Goal: Navigation & Orientation: Find specific page/section

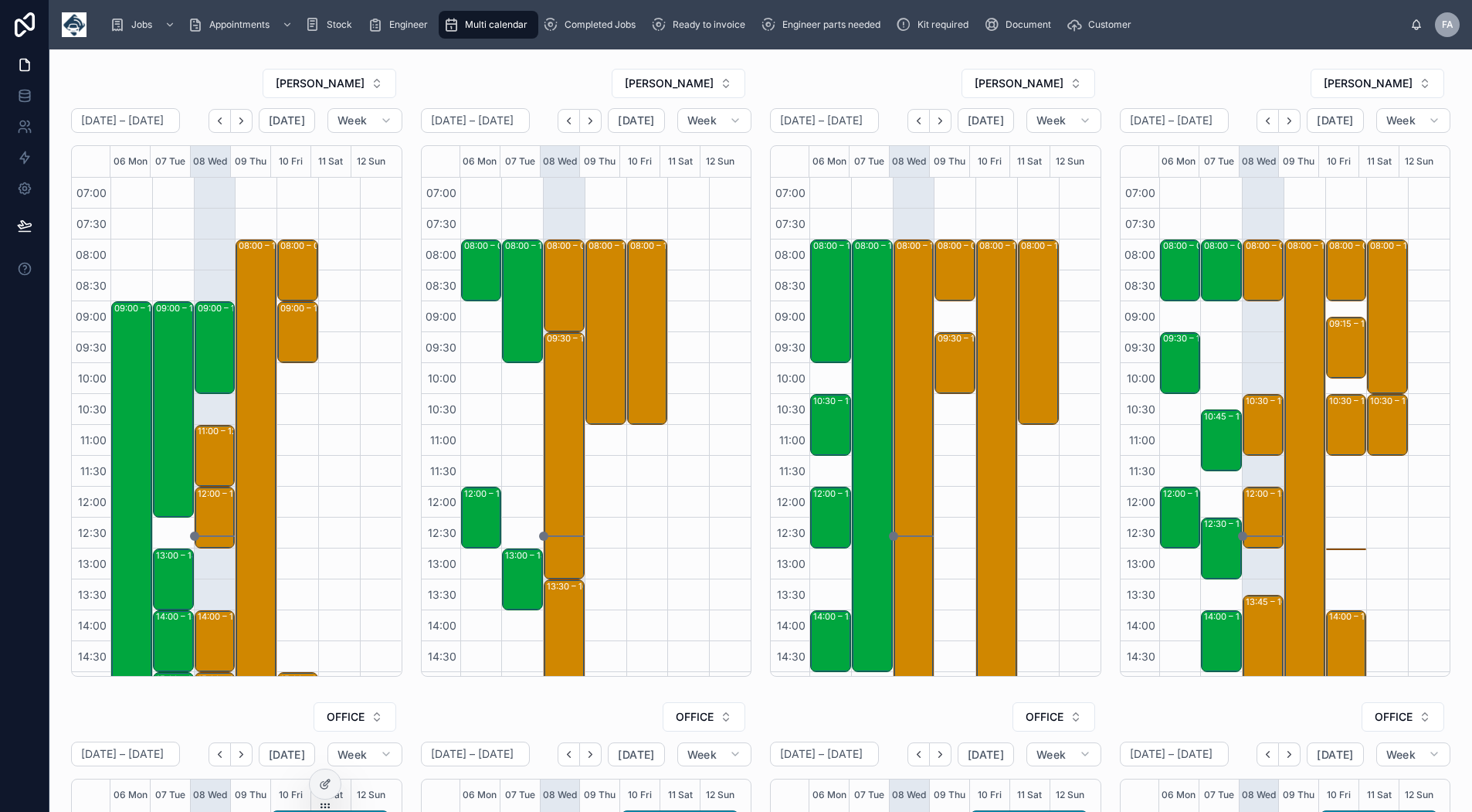
scroll to position [258, 0]
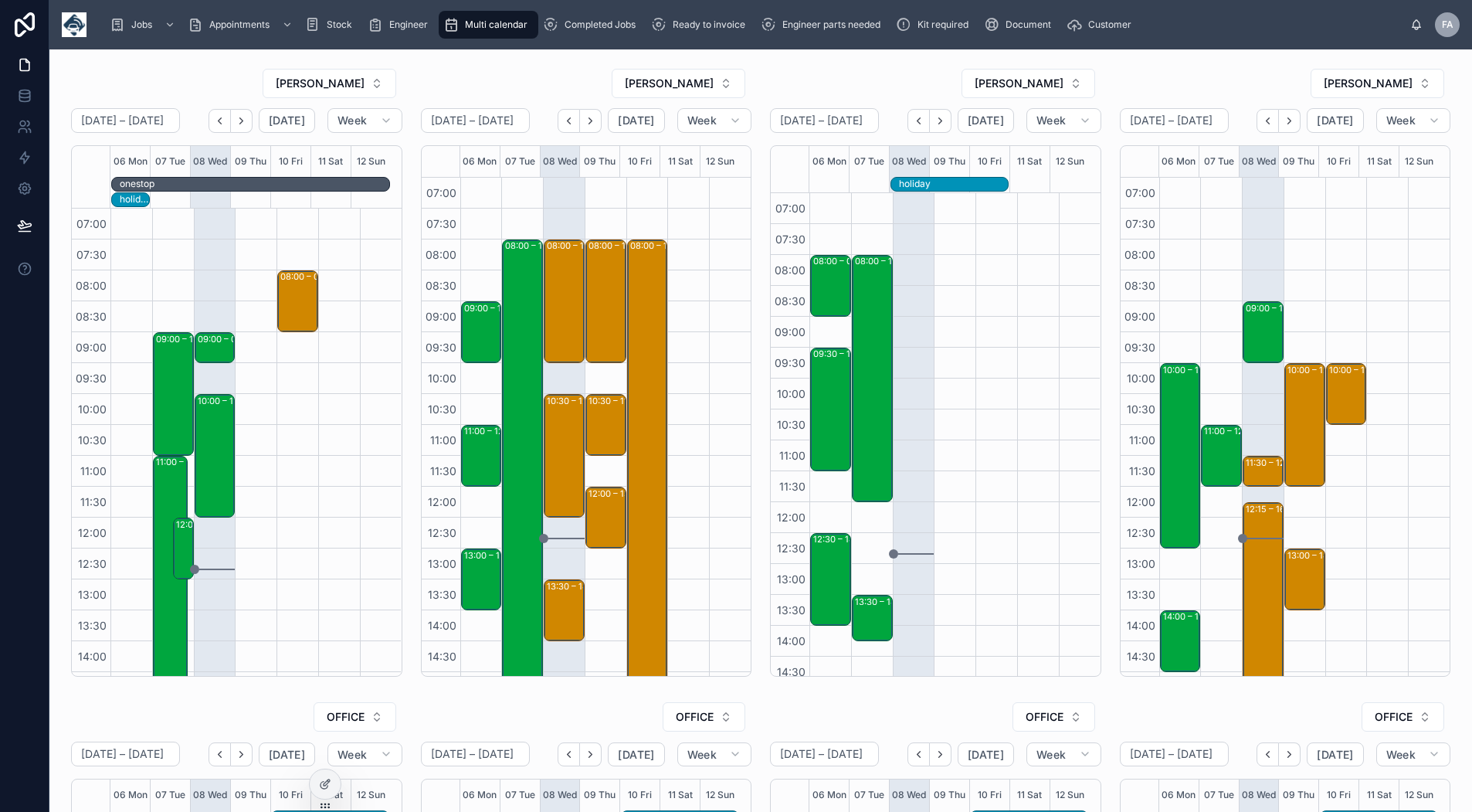
scroll to position [258, 0]
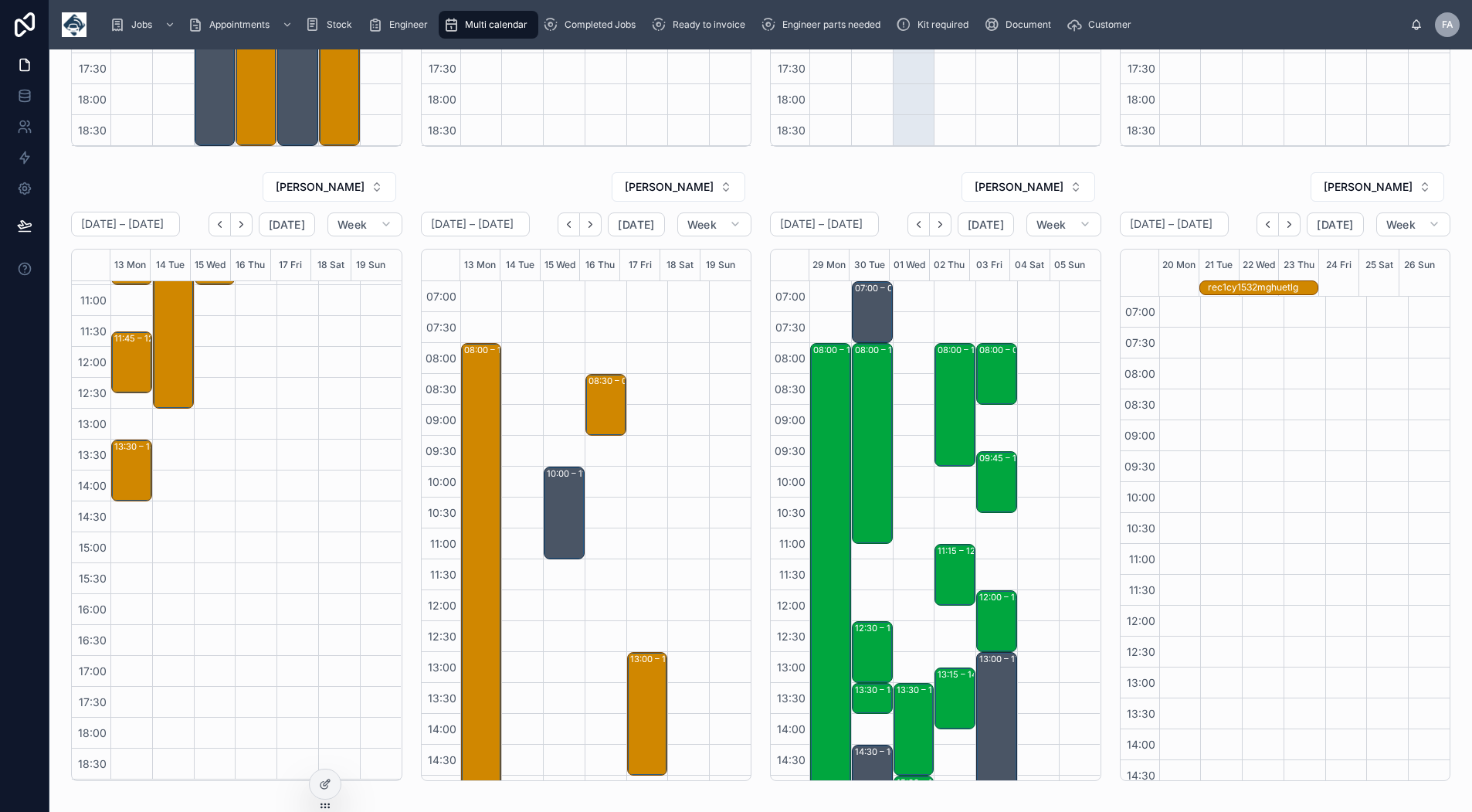
scroll to position [540, 0]
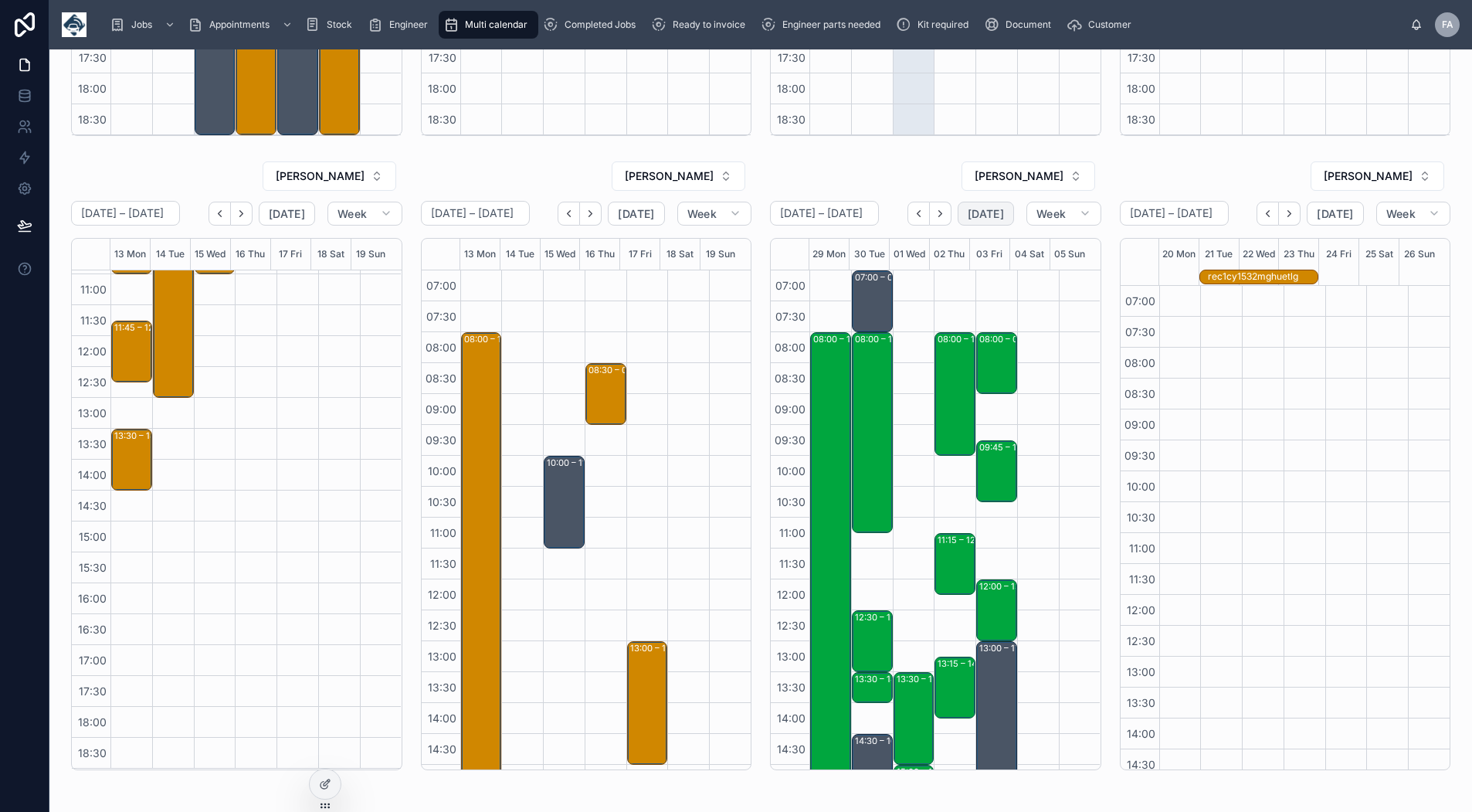
click at [980, 218] on span "[DATE]" at bounding box center [985, 214] width 36 height 14
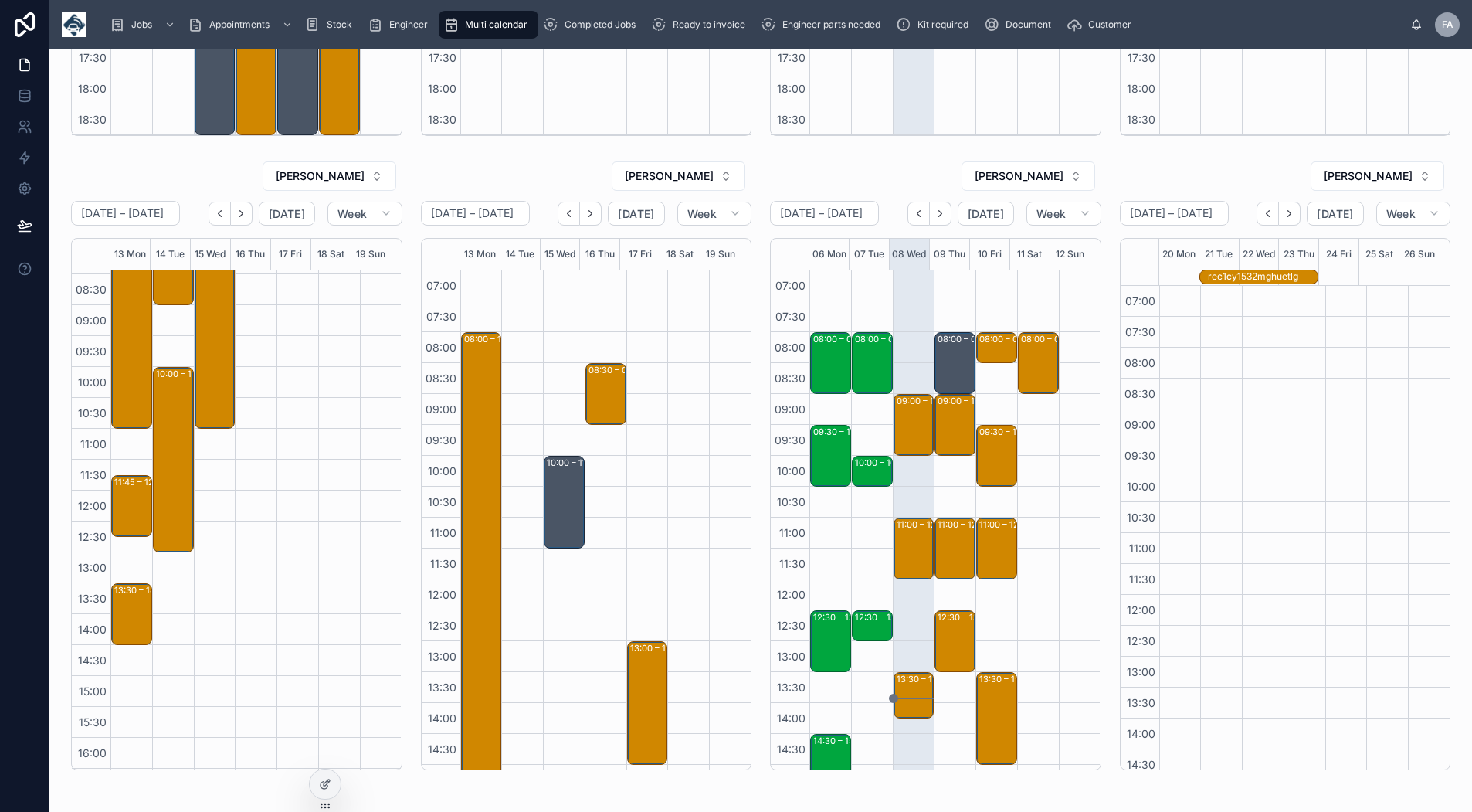
scroll to position [11, 0]
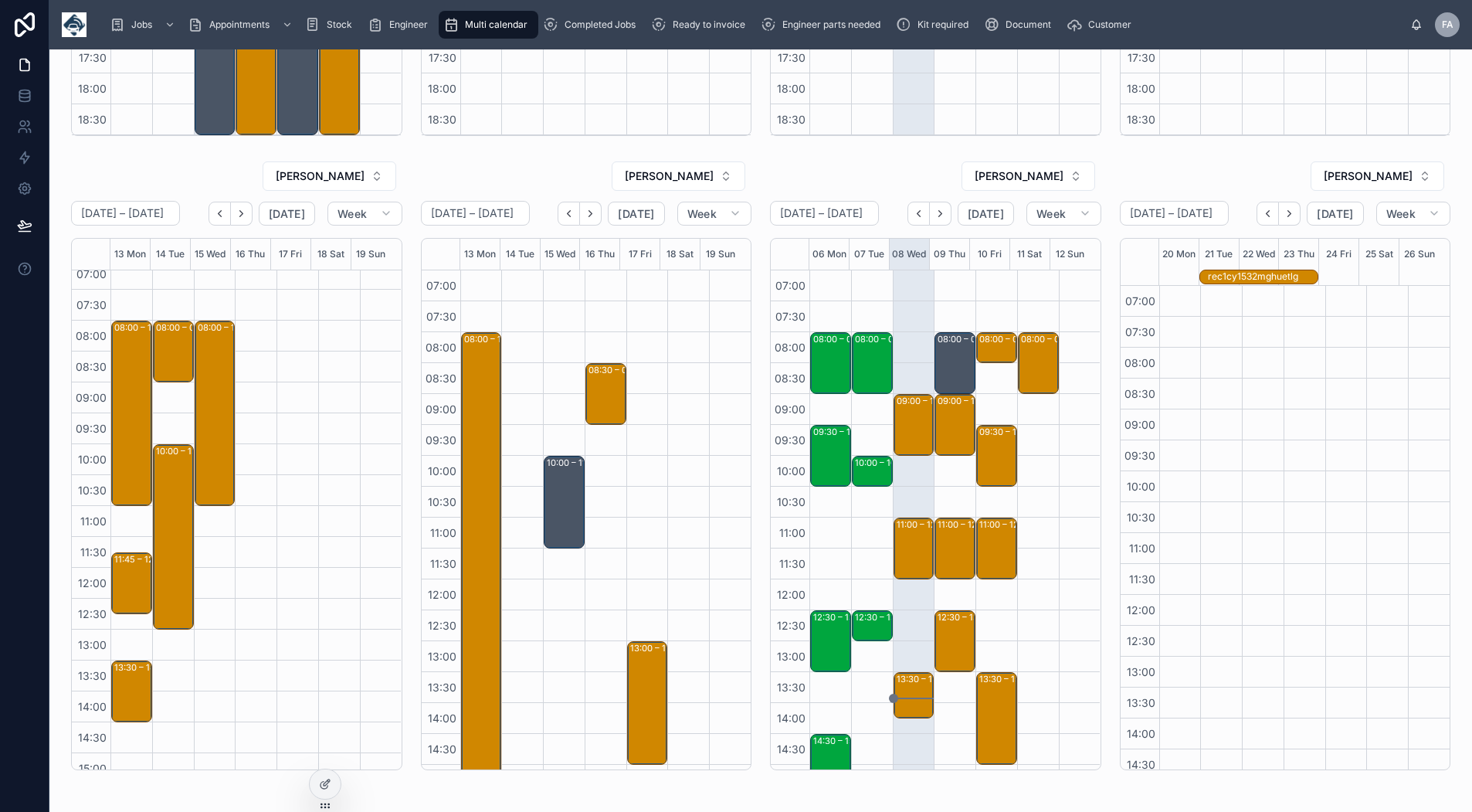
click at [943, 218] on button "Next" at bounding box center [940, 213] width 21 height 24
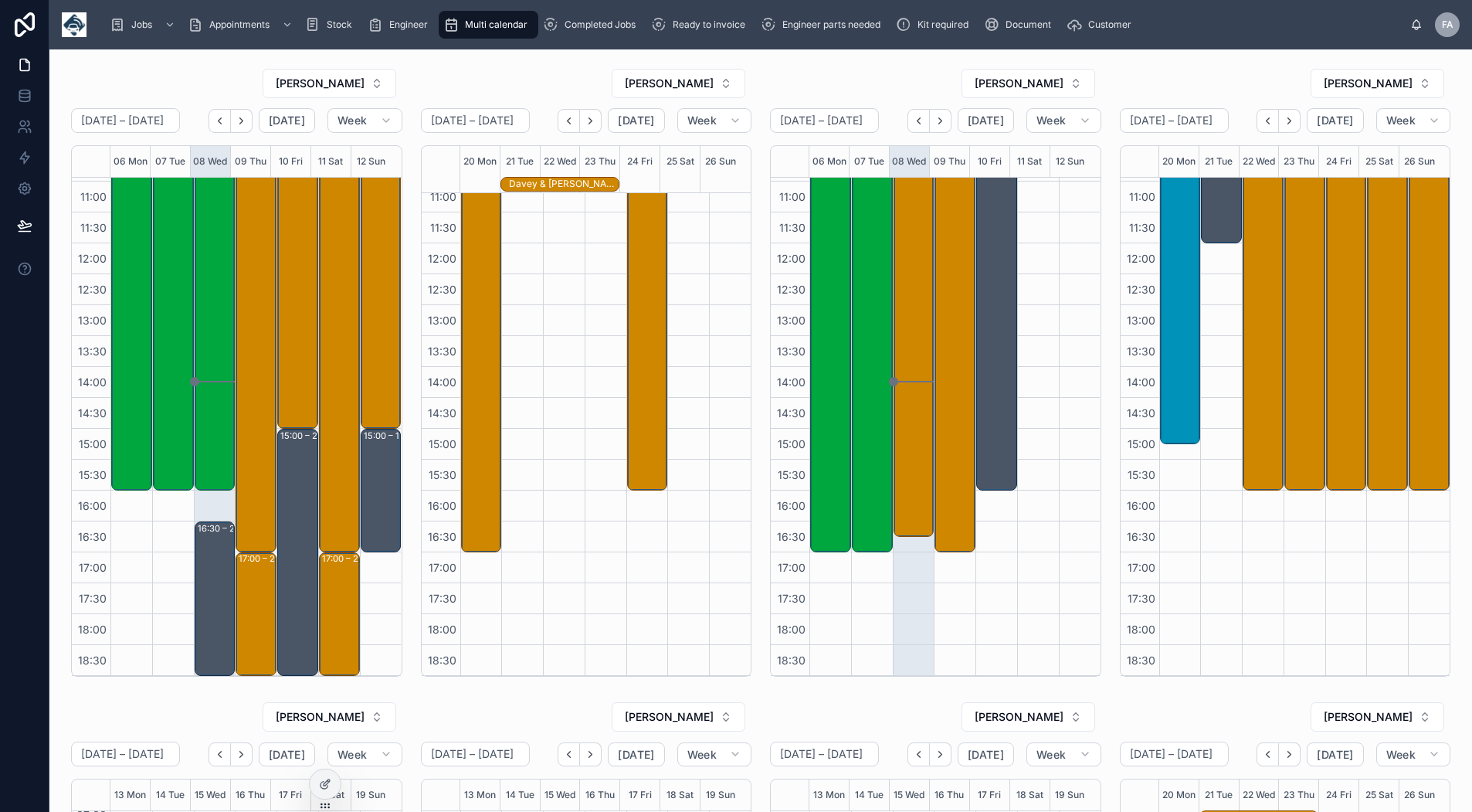
click at [1284, 119] on icon "Next" at bounding box center [1289, 120] width 12 height 11
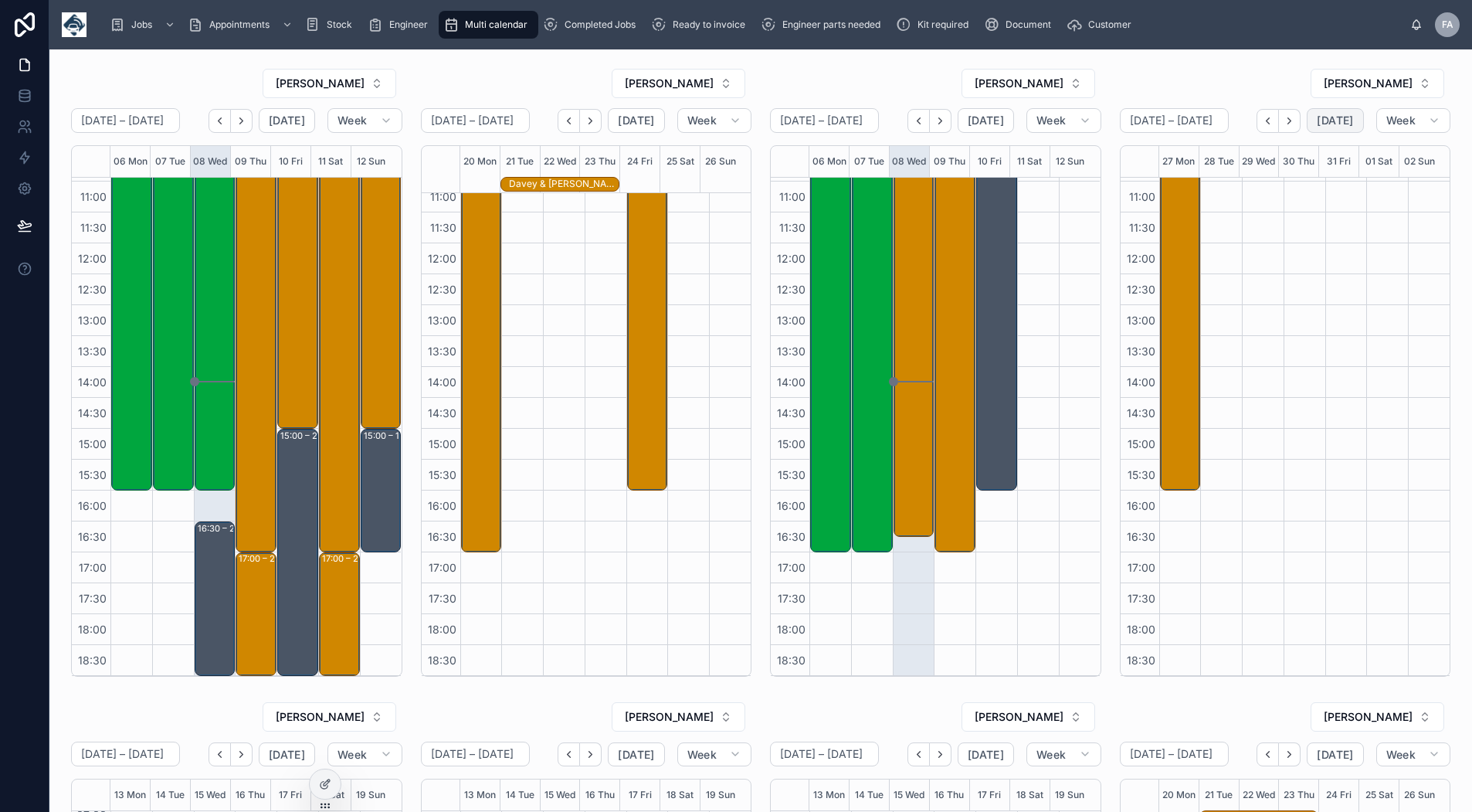
click at [1322, 125] on span "[DATE]" at bounding box center [1335, 120] width 36 height 14
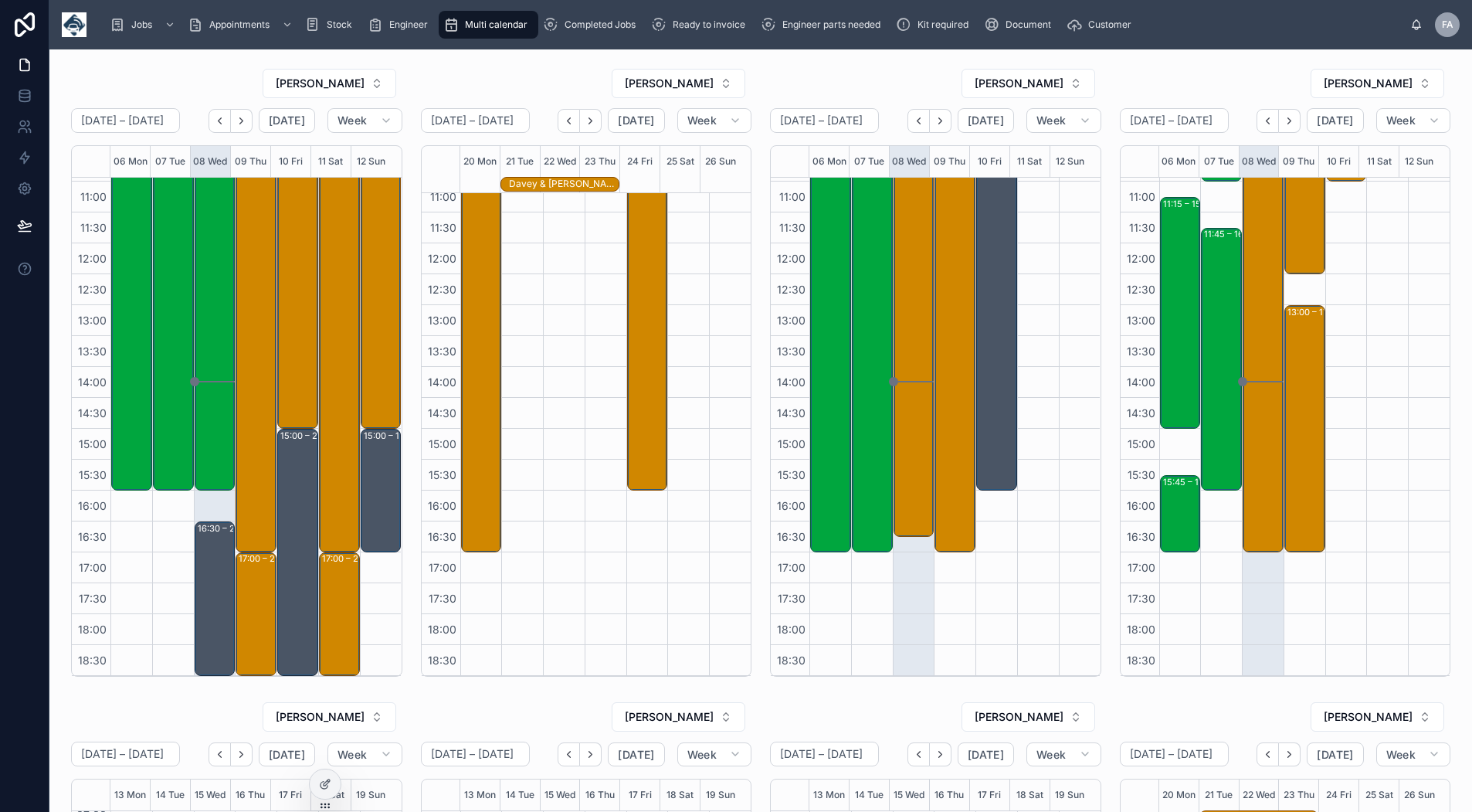
click at [1279, 129] on button "Next" at bounding box center [1290, 120] width 21 height 24
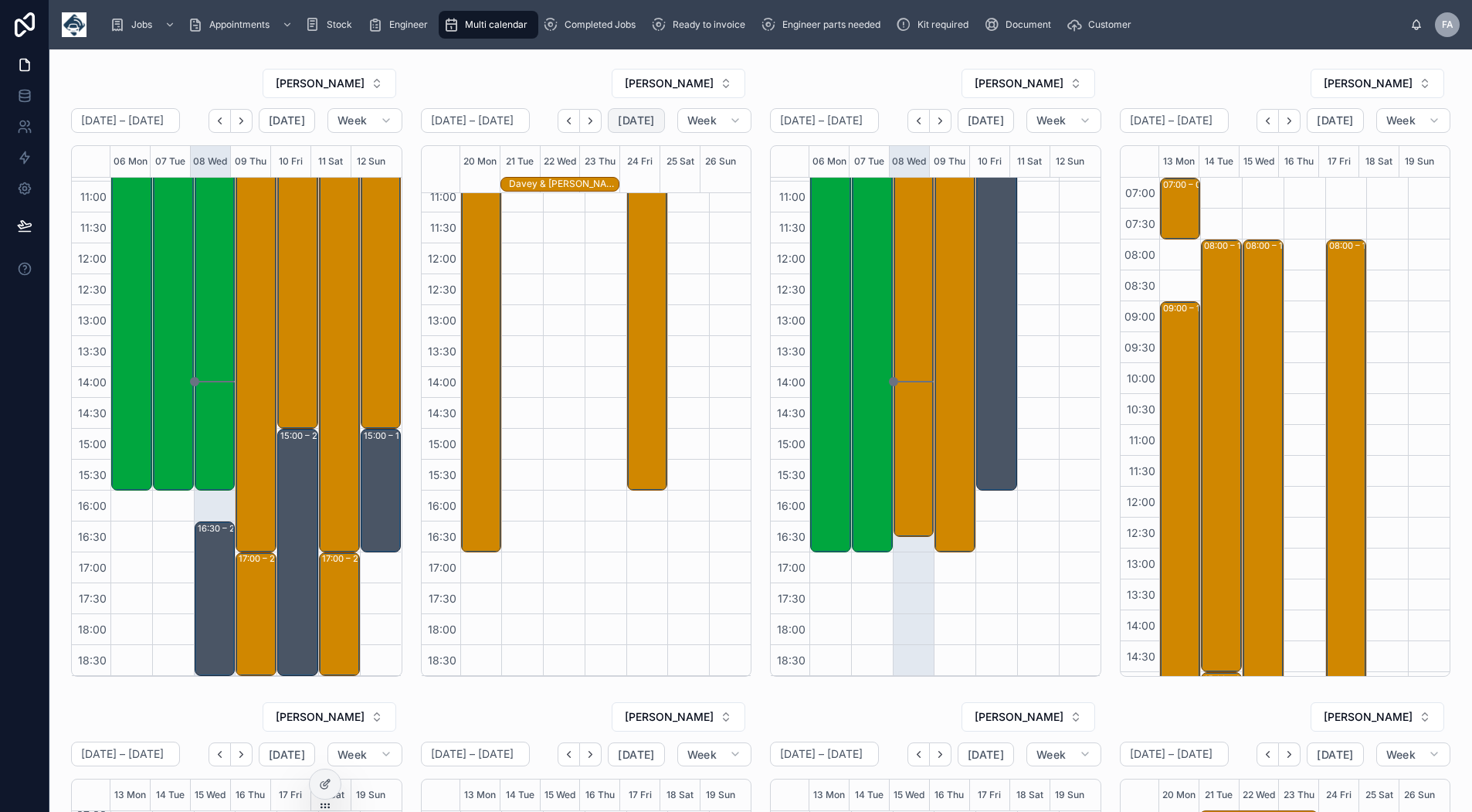
click at [619, 121] on span "[DATE]" at bounding box center [635, 120] width 36 height 14
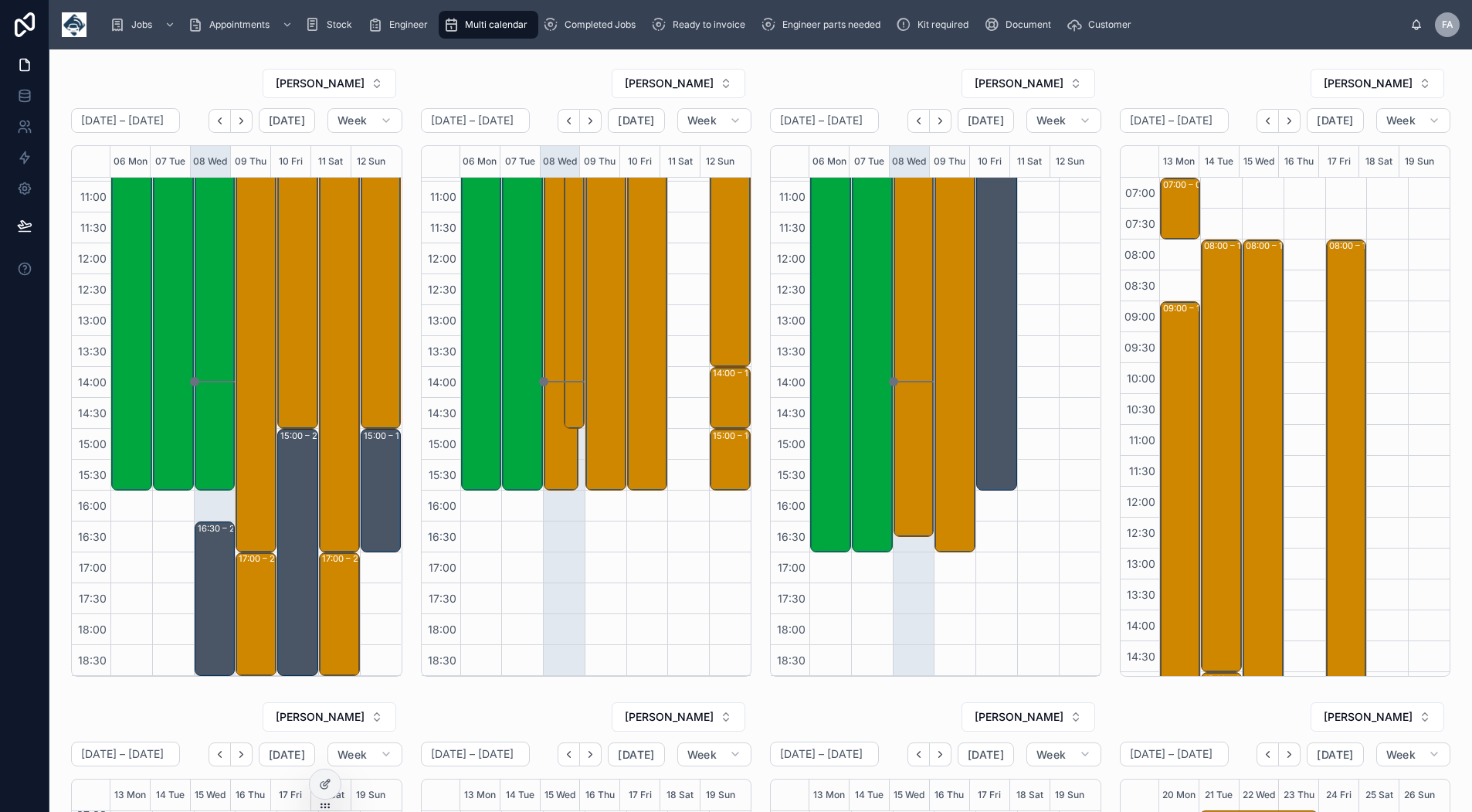
scroll to position [243, 0]
click at [590, 121] on icon "Next" at bounding box center [590, 120] width 12 height 11
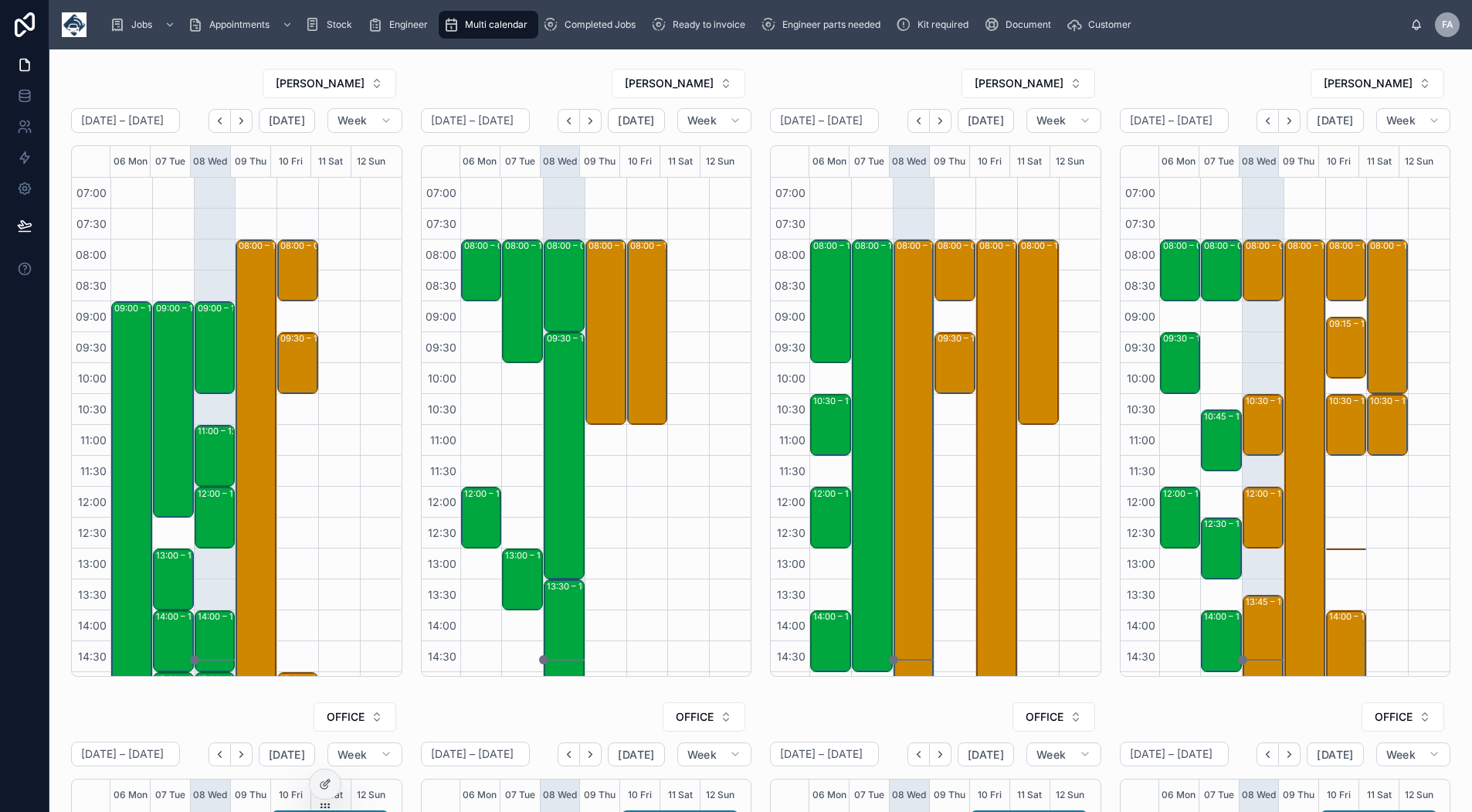
scroll to position [258, 0]
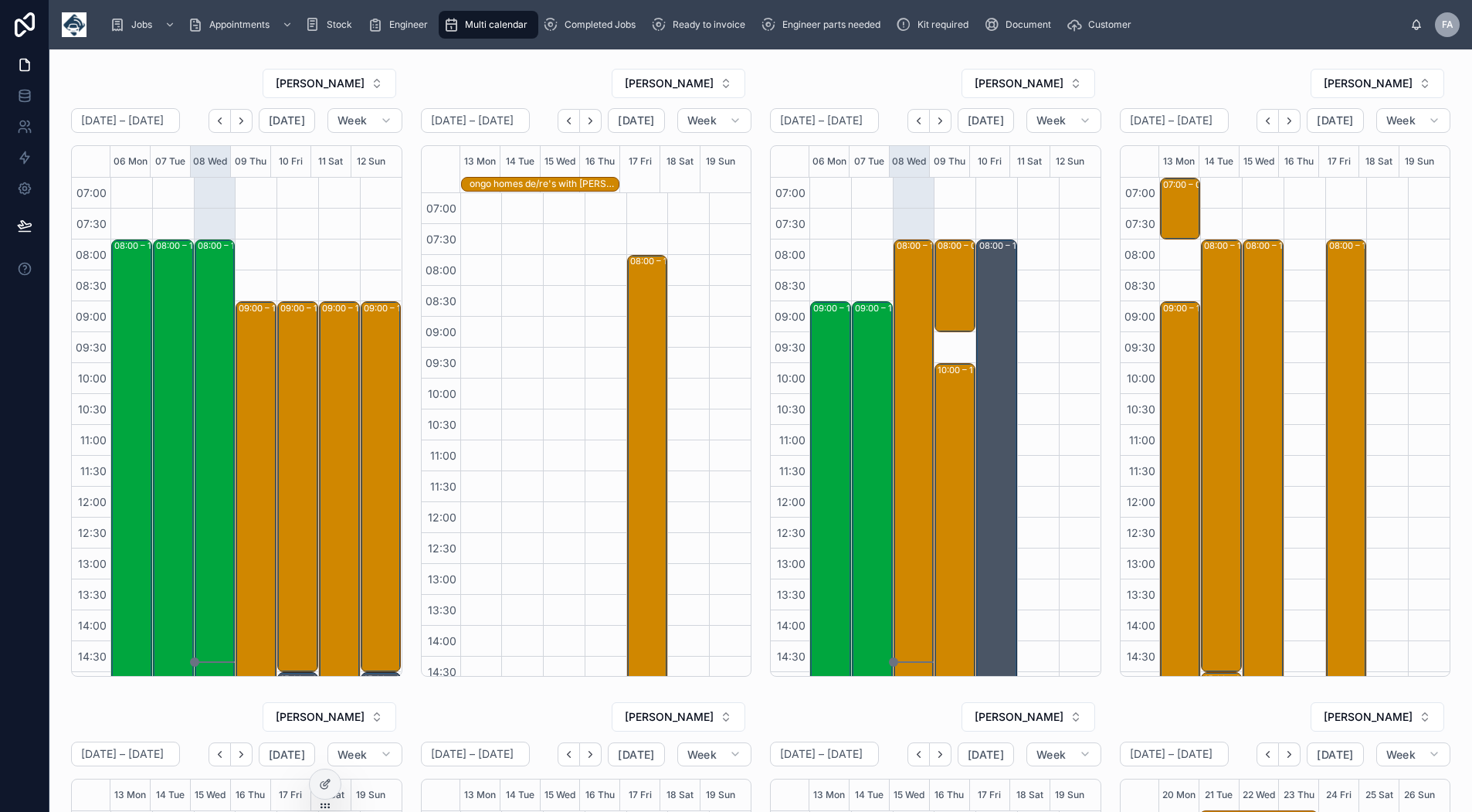
scroll to position [11, 0]
